Goal: Transaction & Acquisition: Download file/media

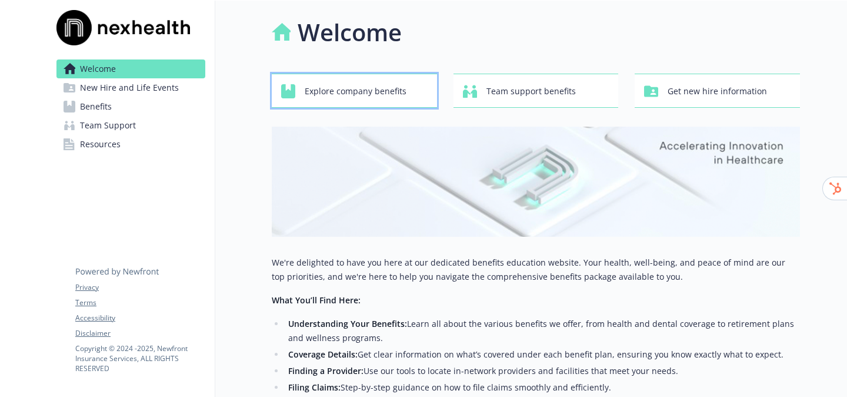
click at [357, 93] on span "Explore company benefits" at bounding box center [356, 91] width 102 height 22
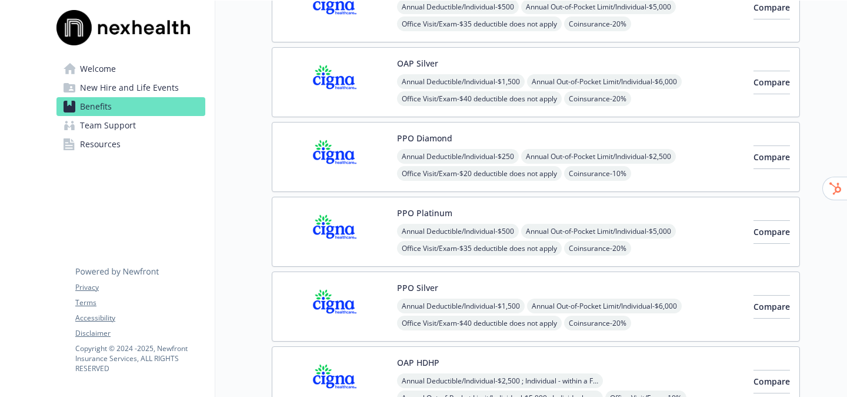
scroll to position [221, 0]
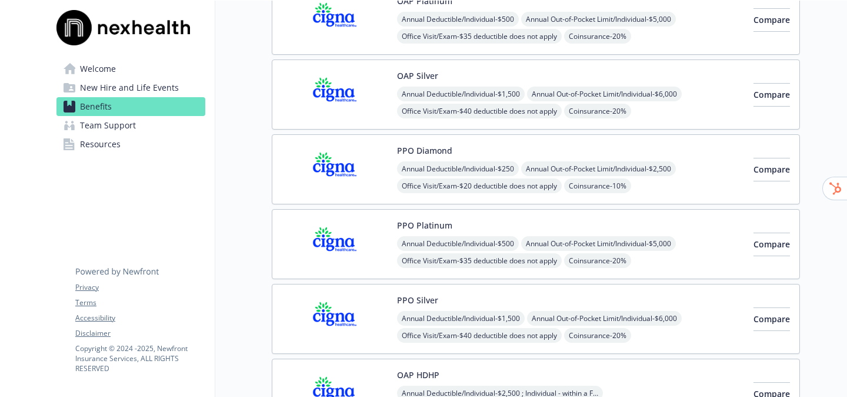
click at [430, 228] on button "PPO Platinum" at bounding box center [424, 225] width 55 height 12
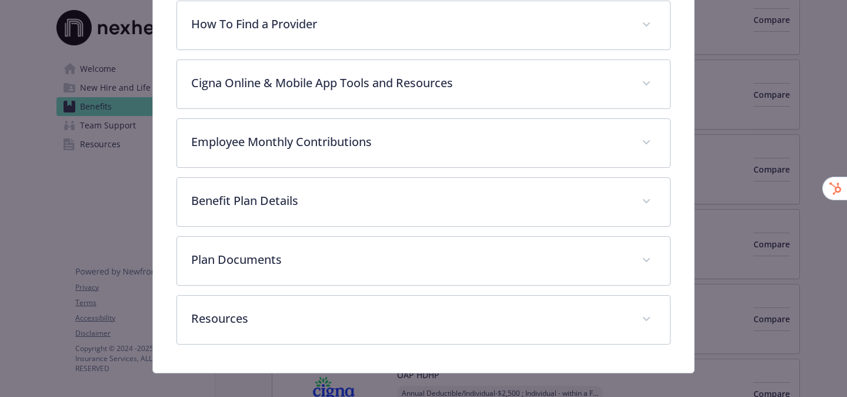
scroll to position [434, 0]
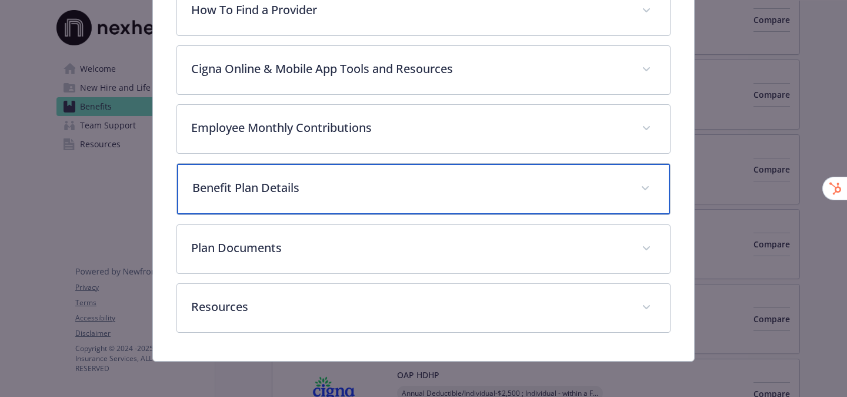
click at [620, 201] on div "Benefit Plan Details" at bounding box center [423, 189] width 493 height 51
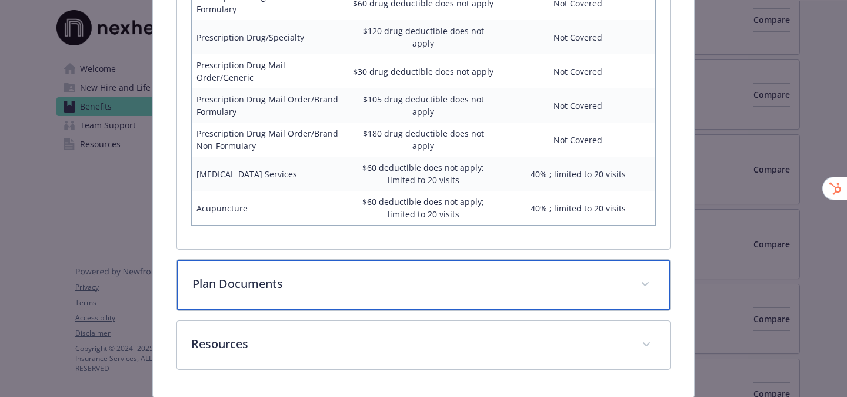
click at [471, 275] on p "Plan Documents" at bounding box center [409, 284] width 434 height 18
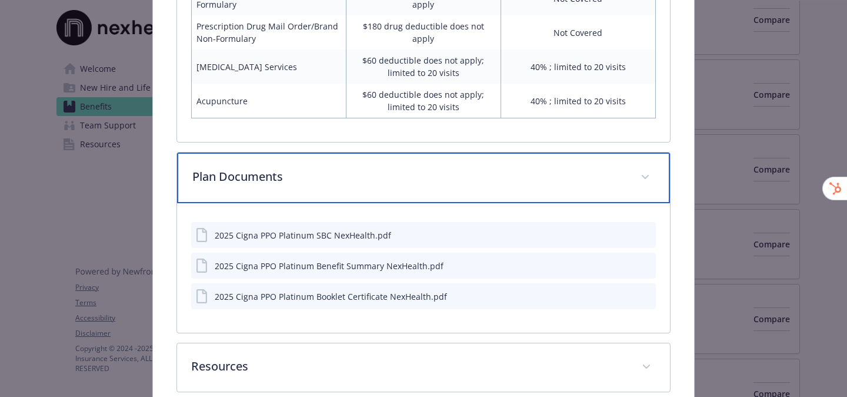
scroll to position [1207, 0]
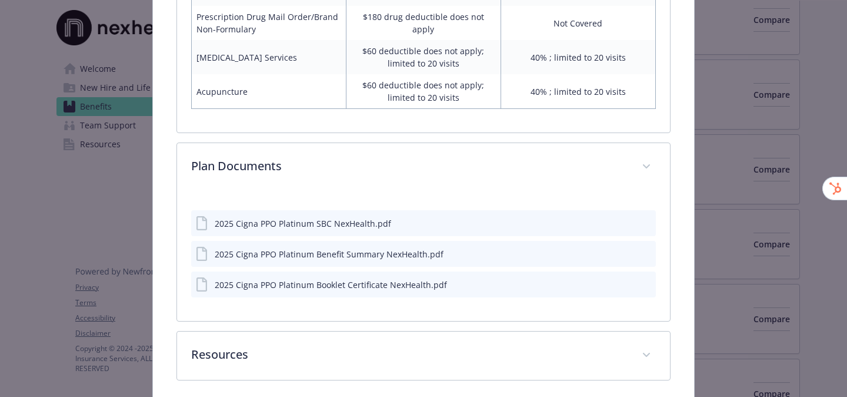
click at [629, 218] on icon "download file" at bounding box center [625, 222] width 9 height 9
click at [624, 248] on icon "download file" at bounding box center [625, 252] width 9 height 9
click at [622, 279] on icon "download file" at bounding box center [625, 283] width 9 height 9
